Goal: Use online tool/utility: Utilize a website feature to perform a specific function

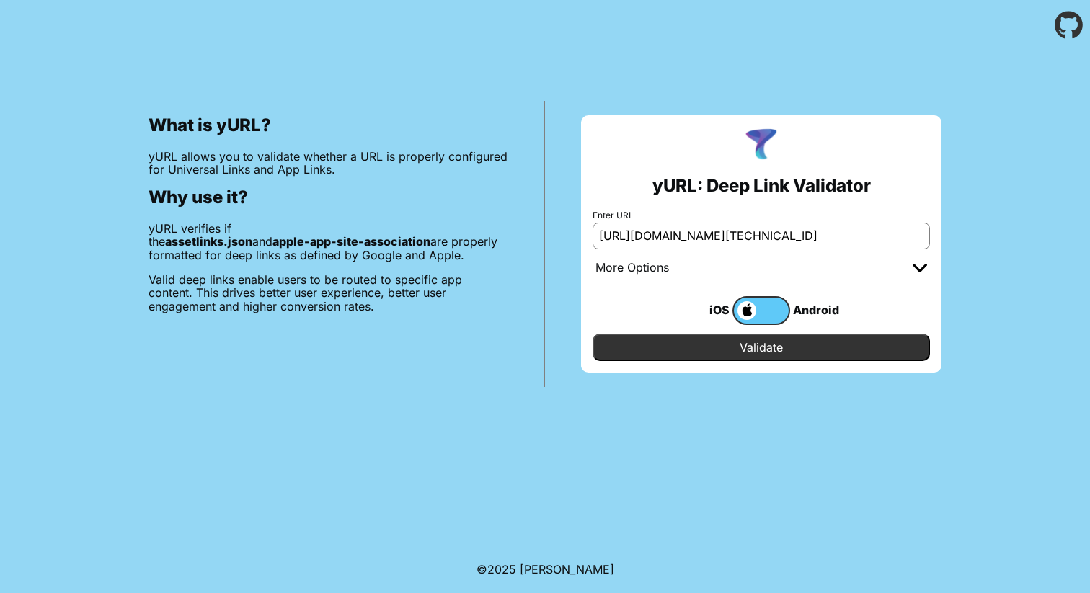
scroll to position [0, 3966]
type input "[URL][DOMAIN_NAME][TECHNICAL_ID]"
click at [720, 351] on input "Validate" at bounding box center [761, 347] width 337 height 27
click at [774, 305] on label at bounding box center [762, 310] width 58 height 29
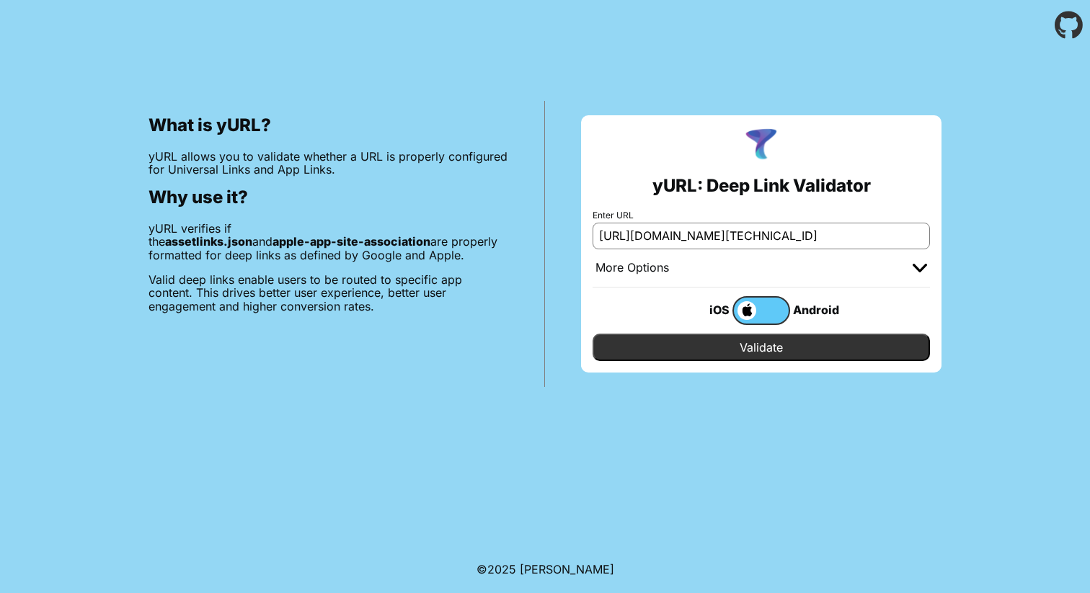
click at [0, 0] on input "checkbox" at bounding box center [0, 0] width 0 height 0
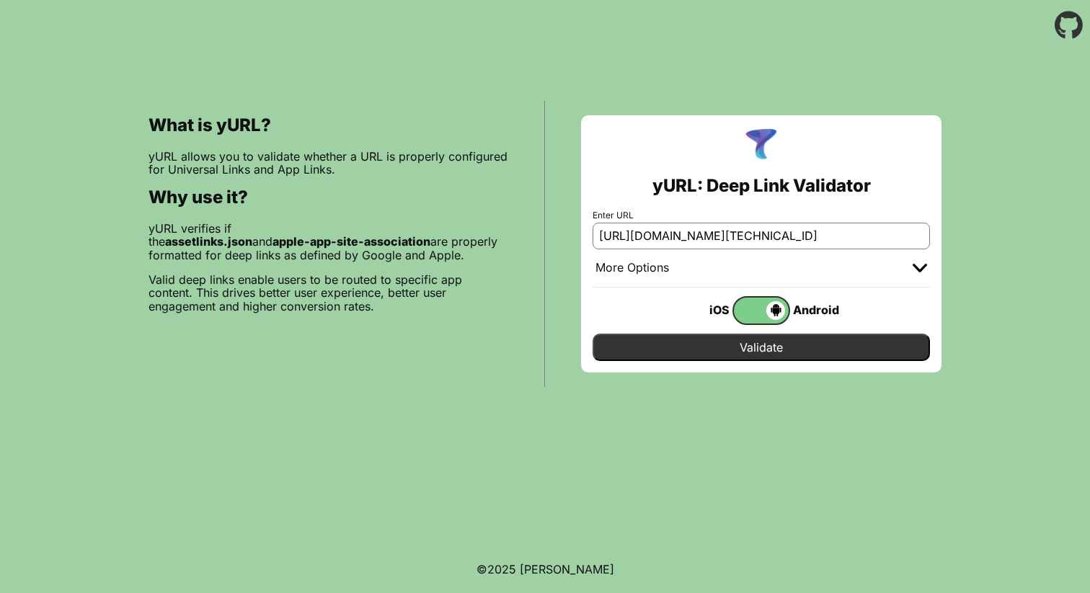
click at [765, 349] on input "Validate" at bounding box center [761, 347] width 337 height 27
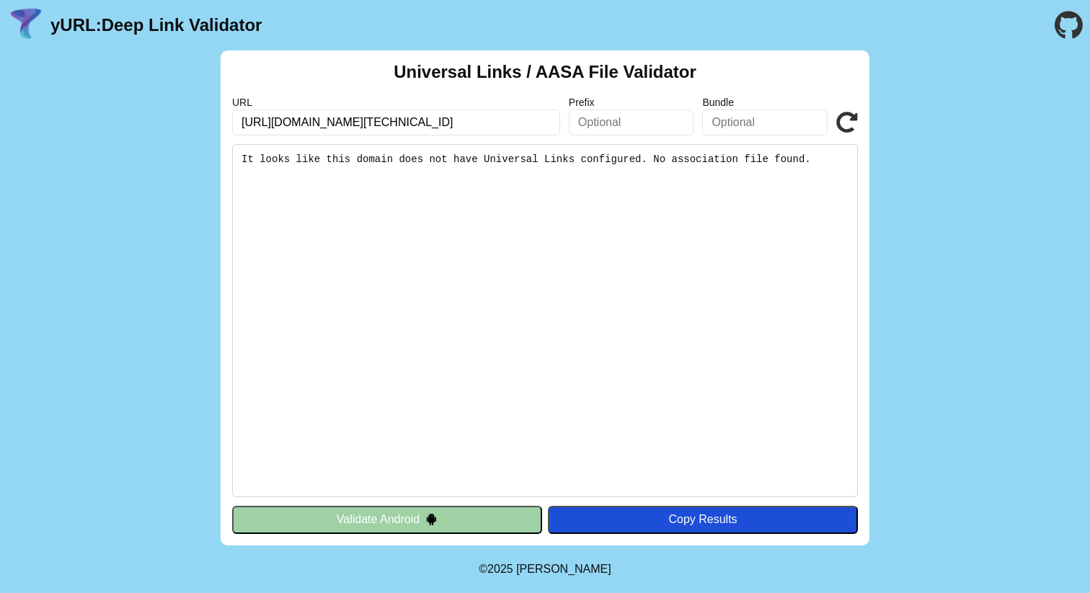
click at [136, 281] on div "Universal Links / AASA File Validator URL https://surgex.media-412.com/click?pi…" at bounding box center [545, 297] width 1090 height 495
click at [590, 120] on input "text" at bounding box center [631, 123] width 125 height 26
click at [143, 213] on div "Universal Links / AASA File Validator URL https://surgex.media-412.com/click?pi…" at bounding box center [545, 297] width 1090 height 495
click at [638, 124] on input "text" at bounding box center [631, 123] width 125 height 26
click at [739, 116] on input "text" at bounding box center [764, 123] width 125 height 26
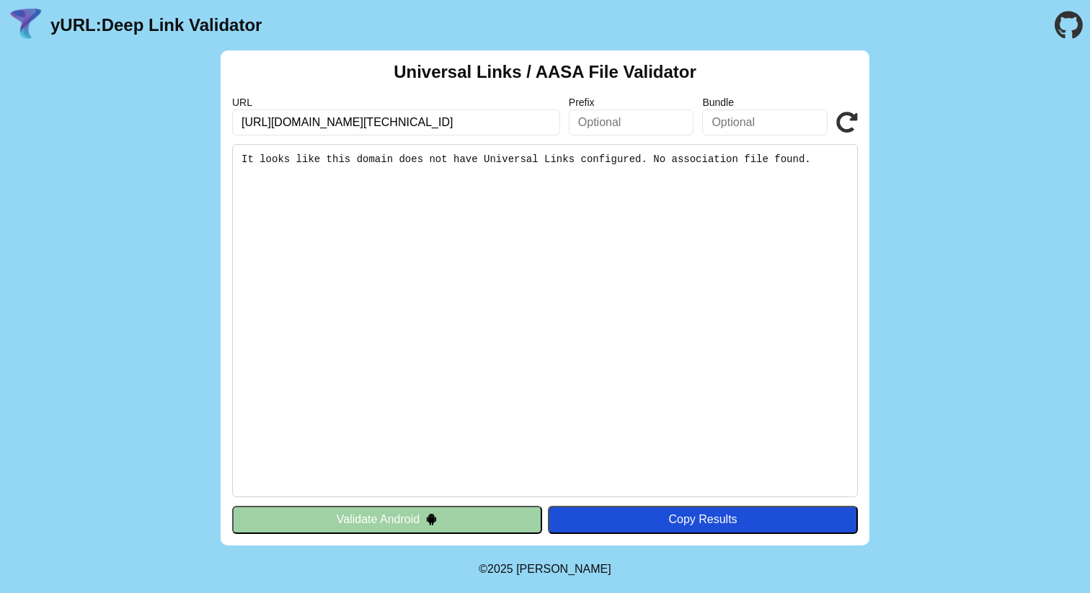
click at [615, 114] on input "text" at bounding box center [631, 123] width 125 height 26
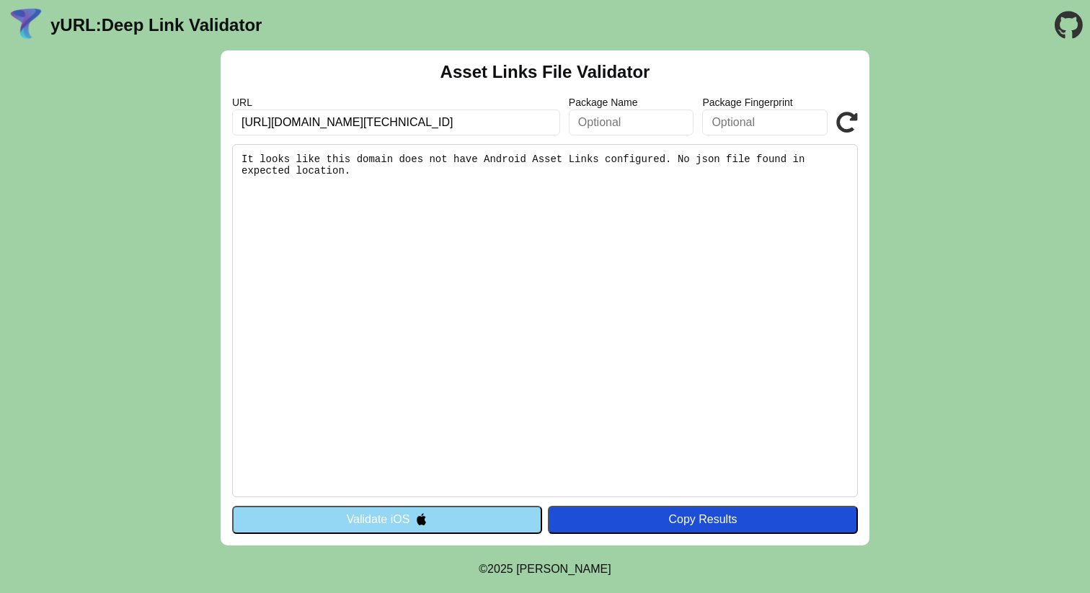
click at [347, 515] on button "Validate iOS" at bounding box center [387, 519] width 310 height 27
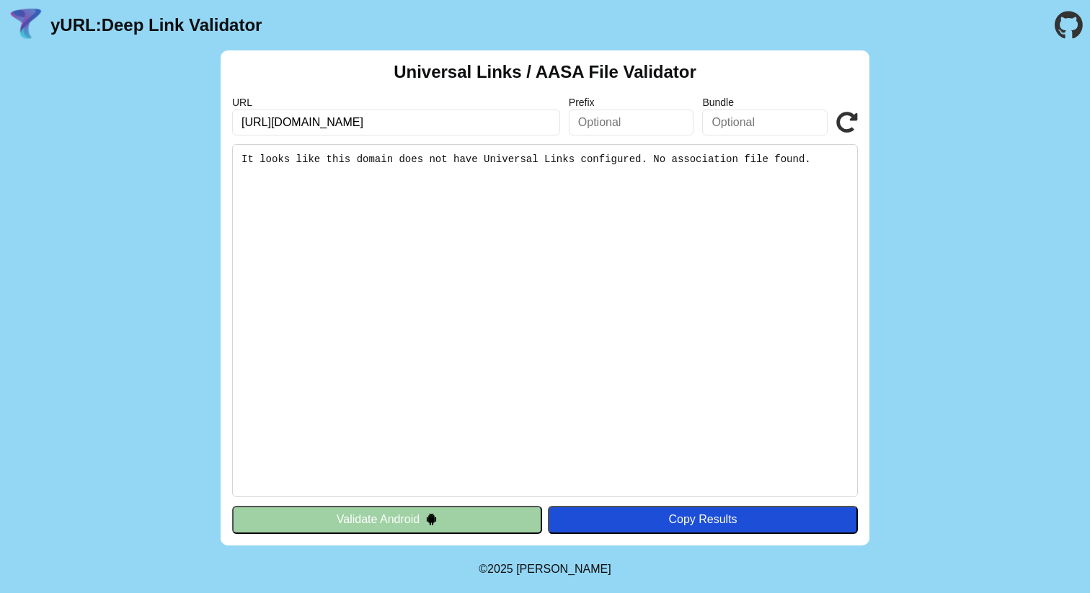
click at [605, 125] on input "text" at bounding box center [631, 123] width 125 height 26
click at [469, 129] on input "https://surgex.media-412.com/click?pid=2" at bounding box center [396, 123] width 328 height 26
paste input "&offer_id=3341&escape=subs&sub3=A9F8EA43-AB96-4436-8AB9-B15D2CFDE88A&sub5=15191…"
type input "[URL][DOMAIN_NAME][TECHNICAL_ID]"
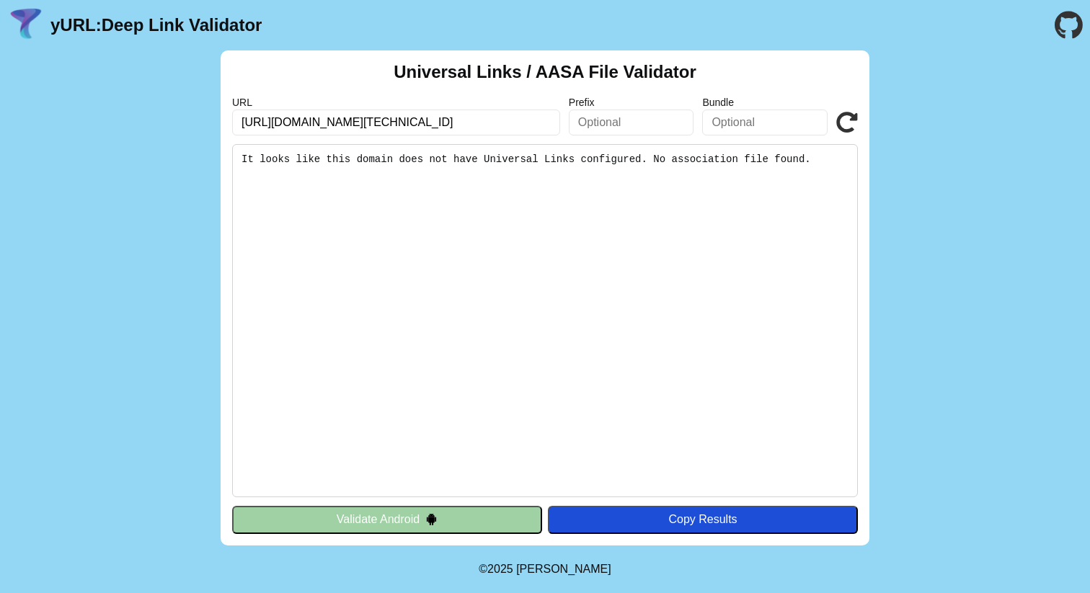
click at [851, 125] on icon at bounding box center [847, 123] width 22 height 22
click at [373, 172] on pre "It looks like this domain does not have Universal Links configured. No associat…" at bounding box center [545, 320] width 626 height 353
